Goal: Answer question/provide support

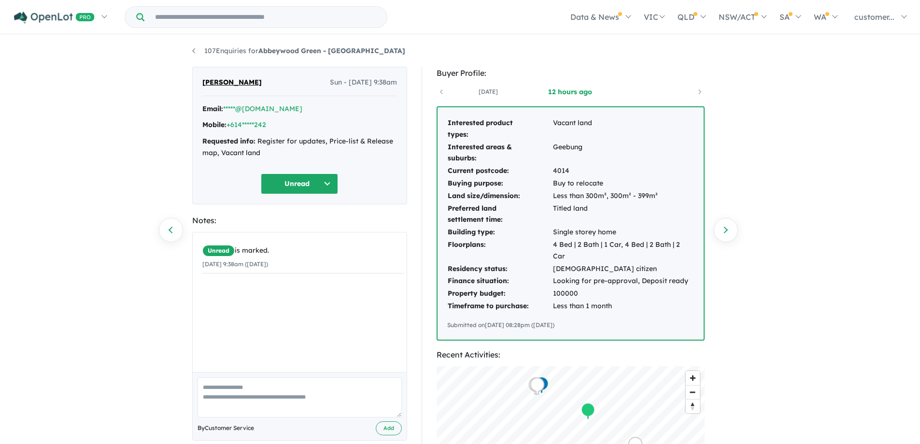
click at [324, 183] on button "Unread" at bounding box center [299, 183] width 77 height 21
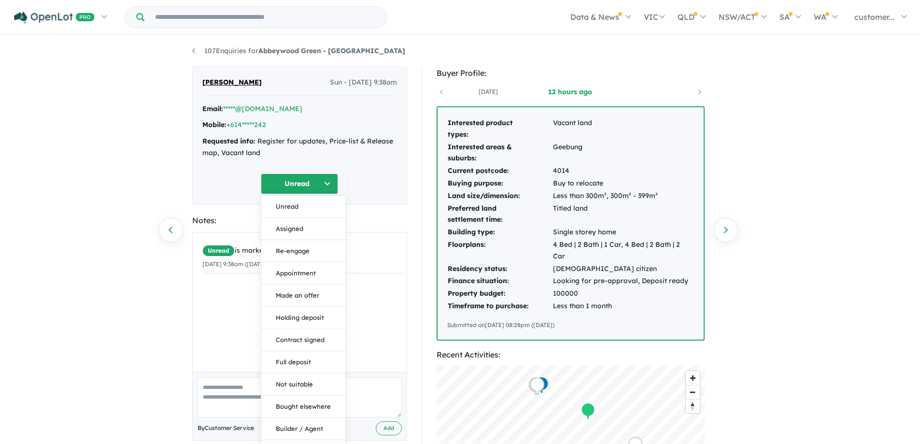
click at [131, 164] on div "107 Enquiries for Abbeywood Green - Taigum Previous enquiry Next enquiry [PERSO…" at bounding box center [460, 241] width 920 height 410
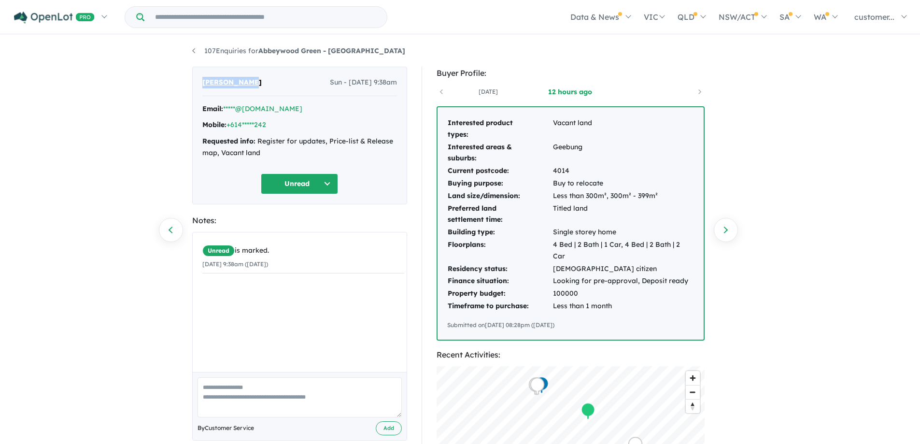
drag, startPoint x: 273, startPoint y: 85, endPoint x: 200, endPoint y: 85, distance: 72.9
click at [200, 85] on div "[PERSON_NAME] Sun - [DATE] 9:38am Email: *****@[DOMAIN_NAME] Mobile: +614*****2…" at bounding box center [299, 136] width 215 height 138
copy span "[PERSON_NAME]"
click at [313, 177] on button "Unread" at bounding box center [299, 183] width 77 height 21
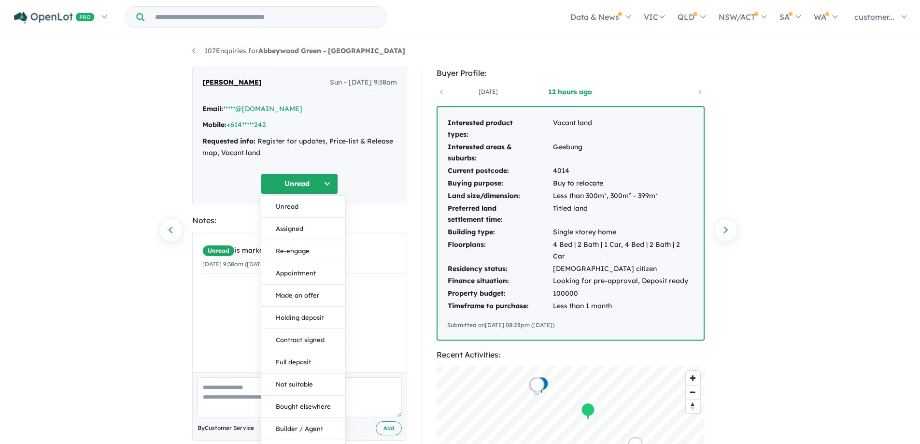
click at [819, 141] on div "107 Enquiries for Abbeywood Green - Taigum Previous enquiry Next enquiry [PERSO…" at bounding box center [460, 241] width 920 height 410
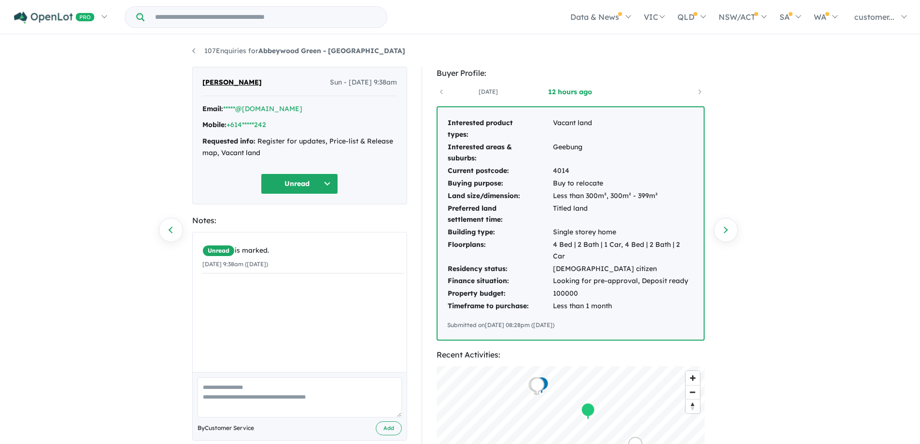
click at [308, 188] on button "Unread" at bounding box center [299, 183] width 77 height 21
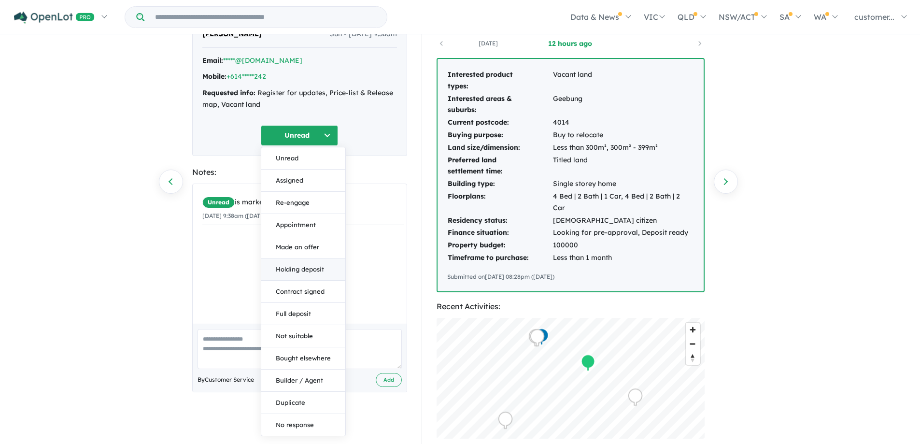
scroll to position [97, 0]
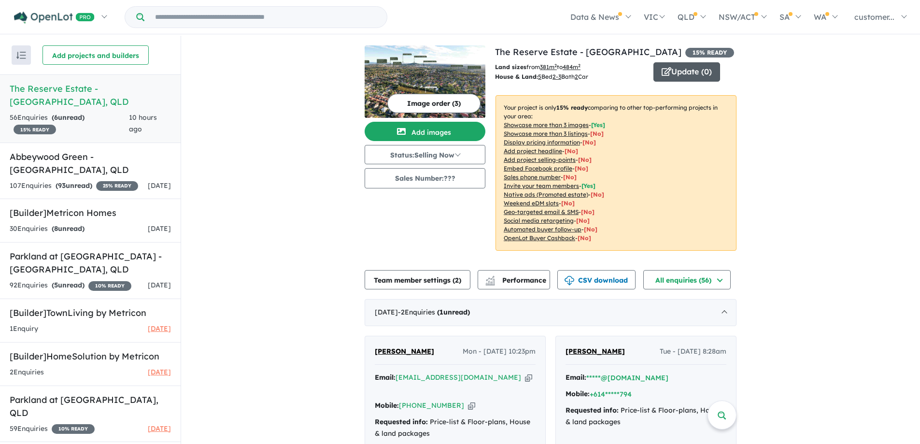
click at [702, 73] on button "Update ( 0 )" at bounding box center [686, 71] width 67 height 19
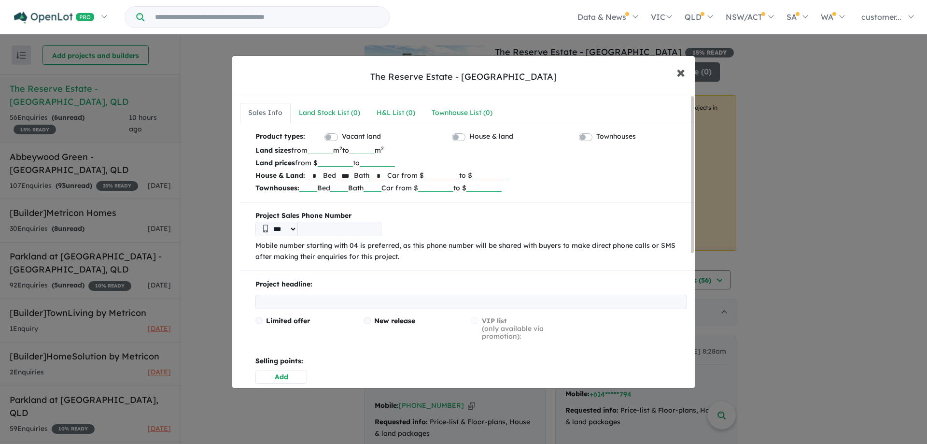
click at [681, 73] on span "×" at bounding box center [681, 71] width 9 height 21
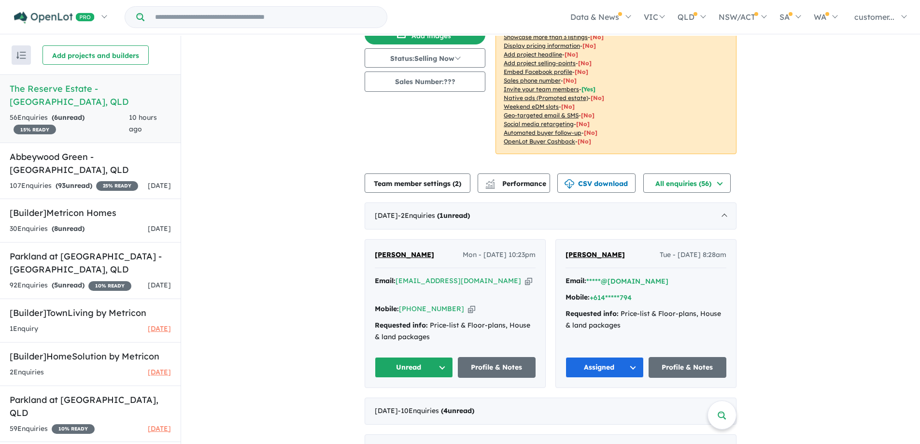
scroll to position [145, 0]
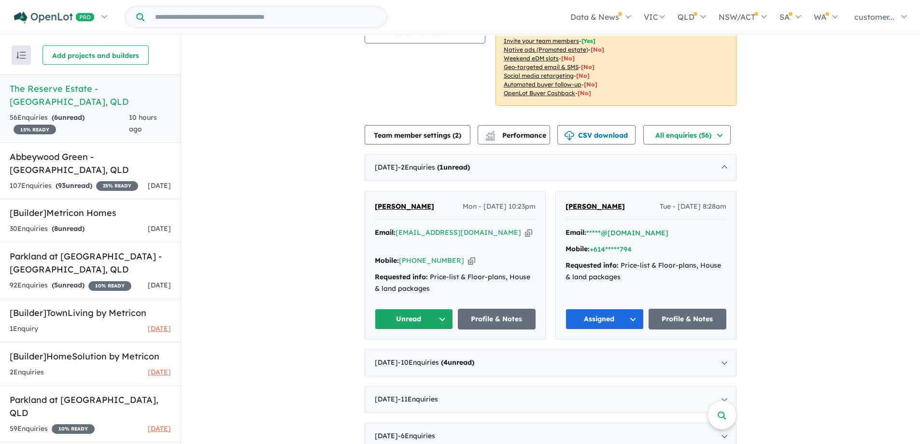
click at [421, 309] on button "Unread" at bounding box center [414, 319] width 78 height 21
click at [436, 359] on button "Assigned" at bounding box center [417, 364] width 84 height 22
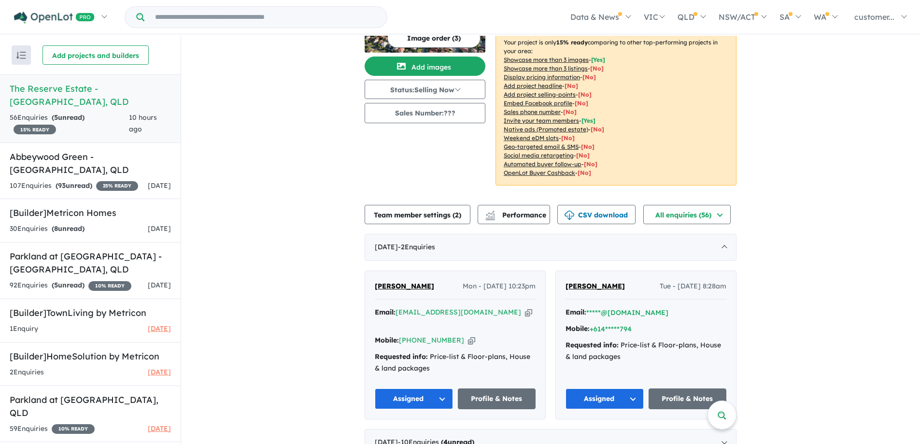
scroll to position [0, 0]
